Goal: Information Seeking & Learning: Learn about a topic

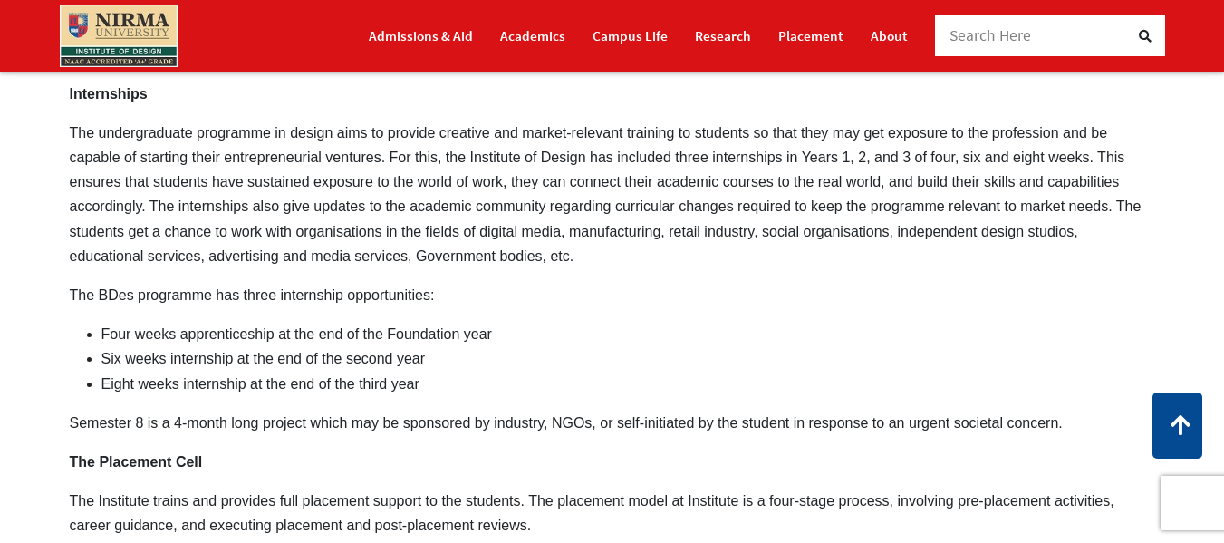
scroll to position [2660, 0]
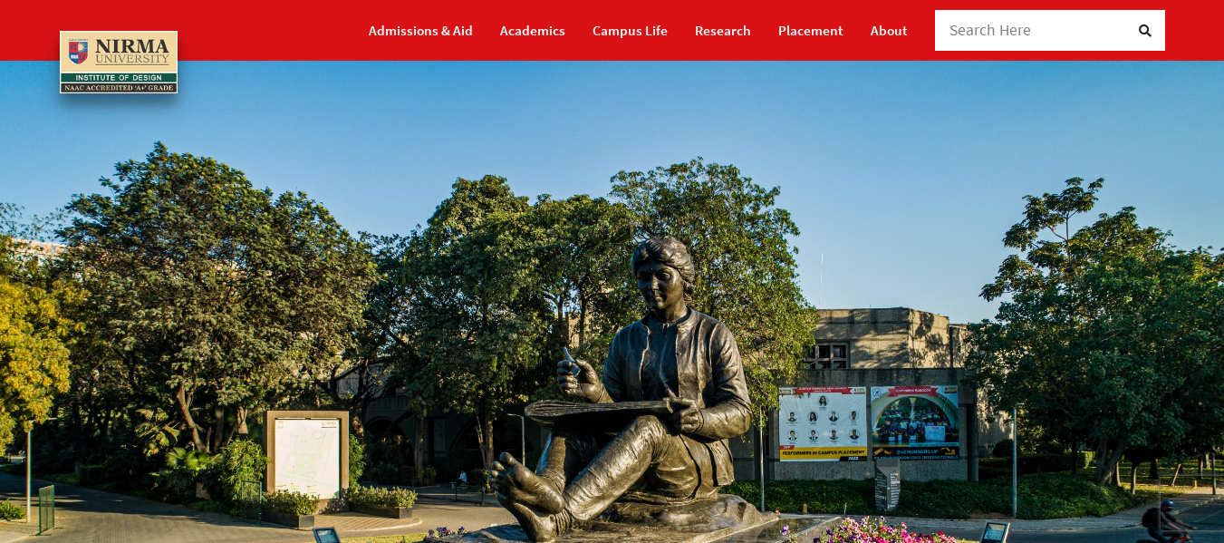
click at [1221, 277] on img at bounding box center [612, 403] width 1224 height 687
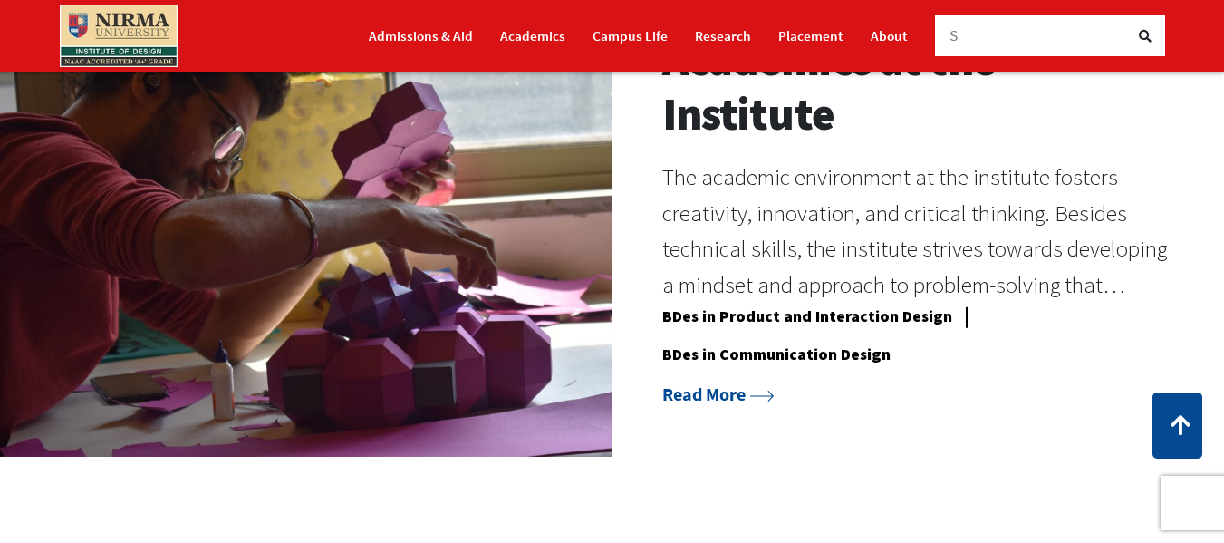
scroll to position [1898, 0]
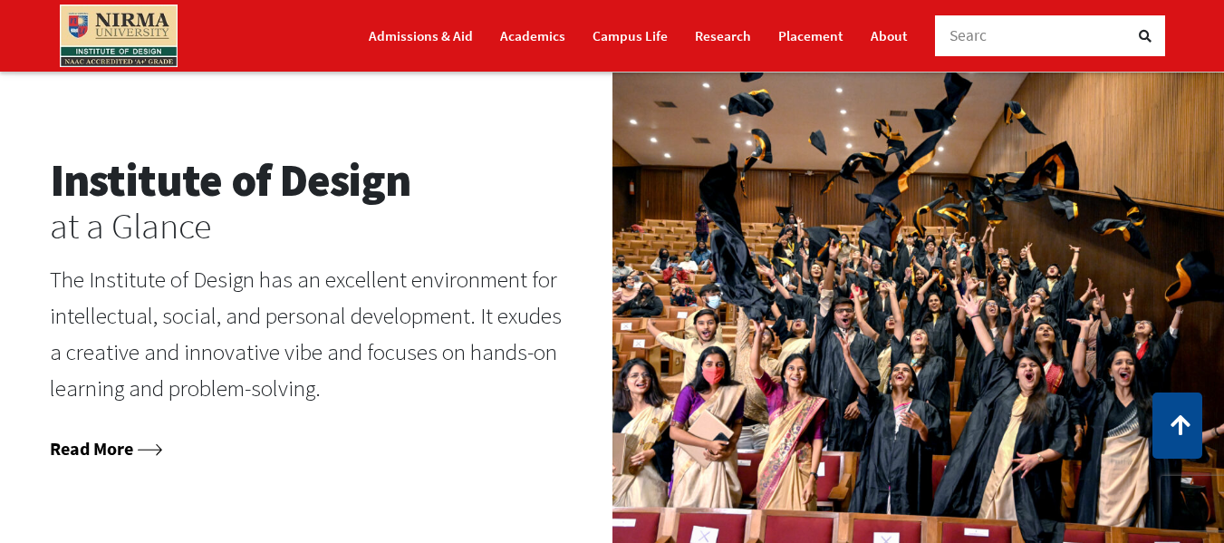
click at [162, 459] on link "Read More" at bounding box center [106, 448] width 112 height 23
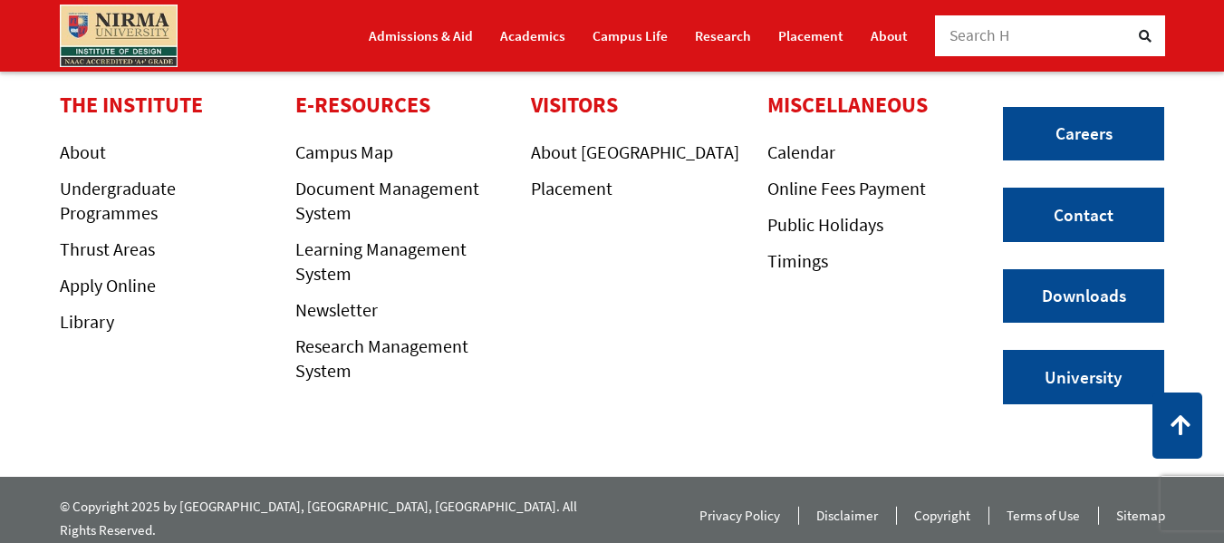
scroll to position [2301, 0]
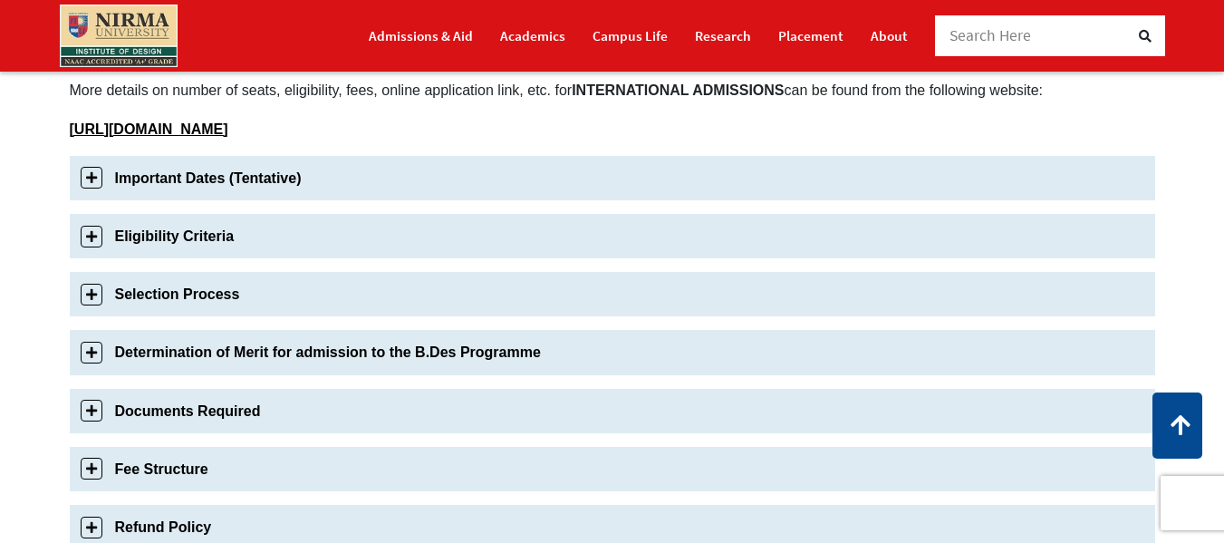
scroll to position [115, 0]
